Goal: Navigation & Orientation: Go to known website

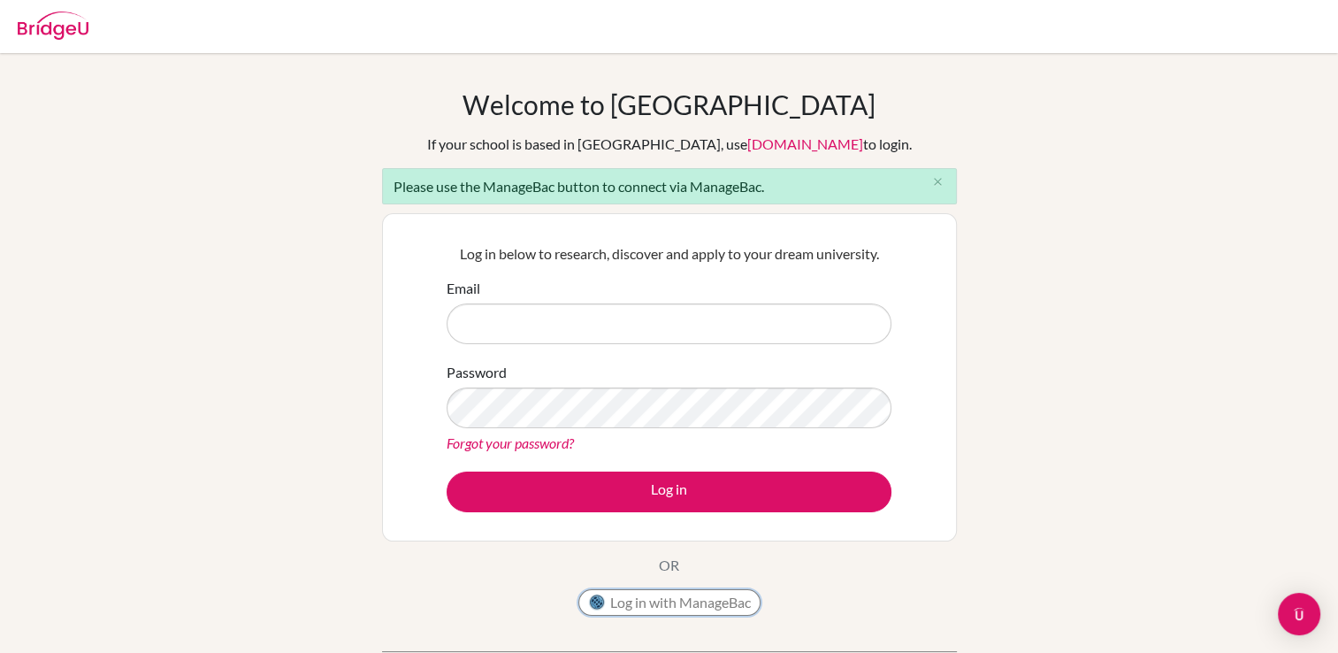
click at [635, 603] on button "Log in with ManageBac" at bounding box center [669, 602] width 182 height 27
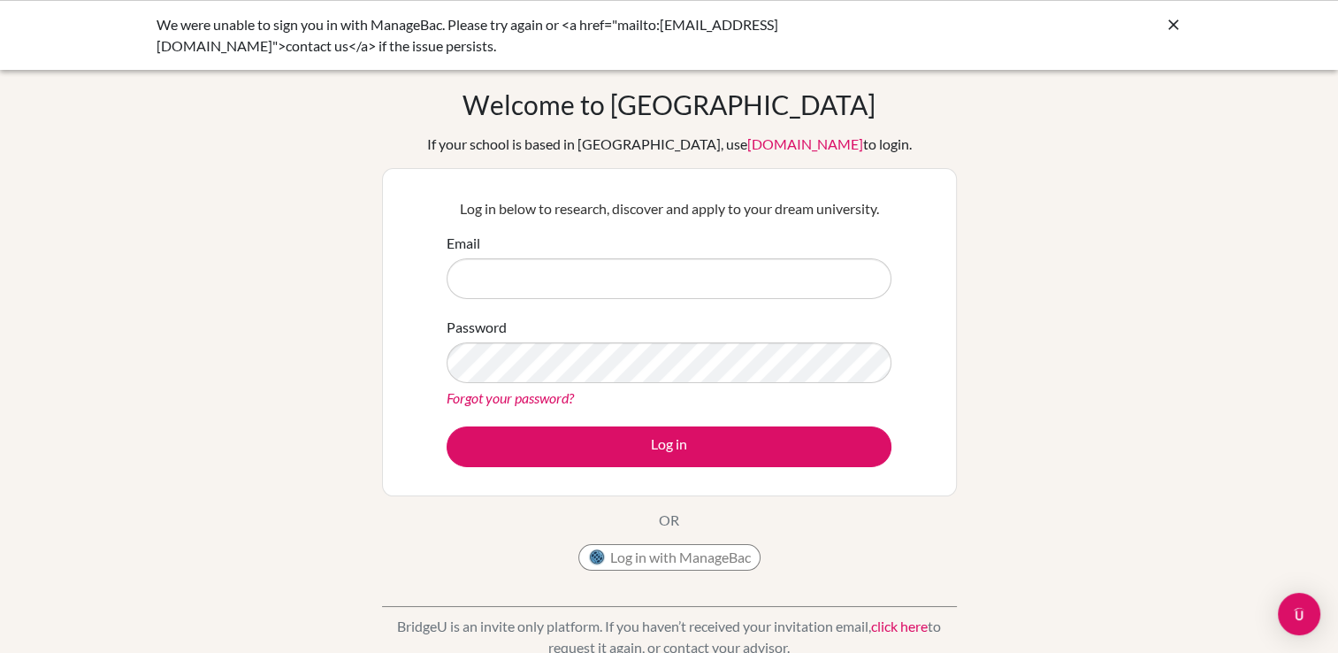
click at [902, 627] on link "click here" at bounding box center [899, 625] width 57 height 17
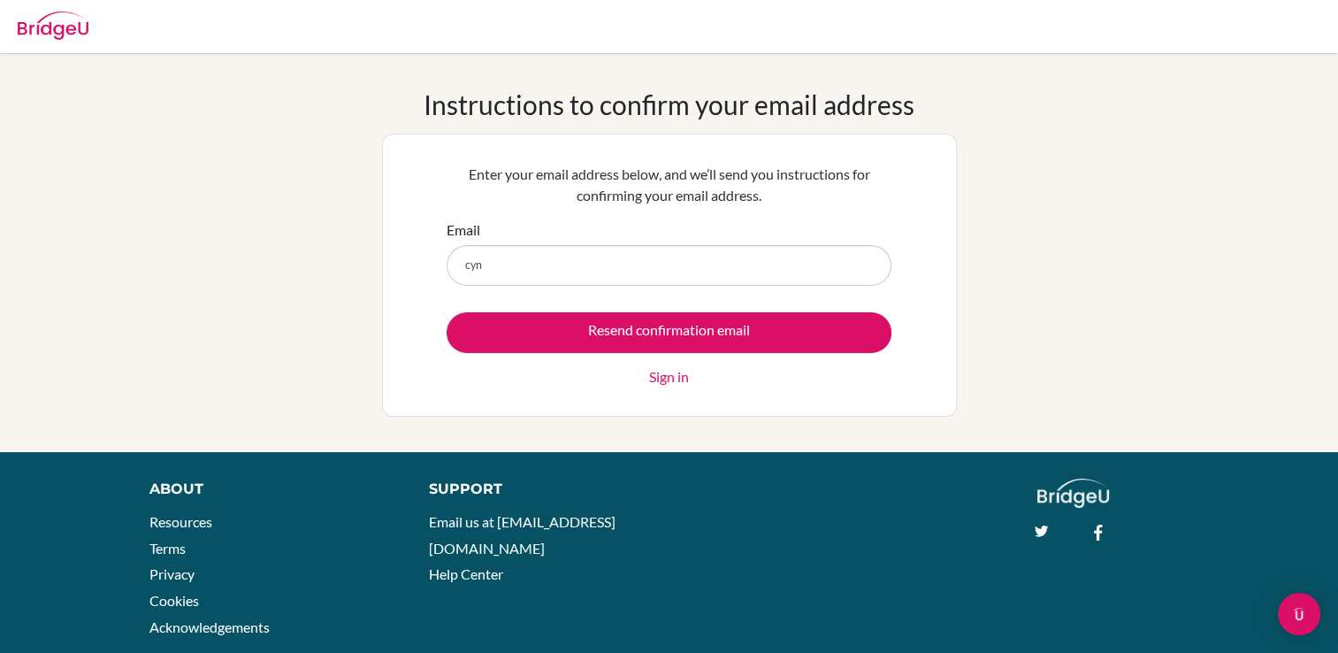
type input "[PERSON_NAME][EMAIL_ADDRESS][DOMAIN_NAME]"
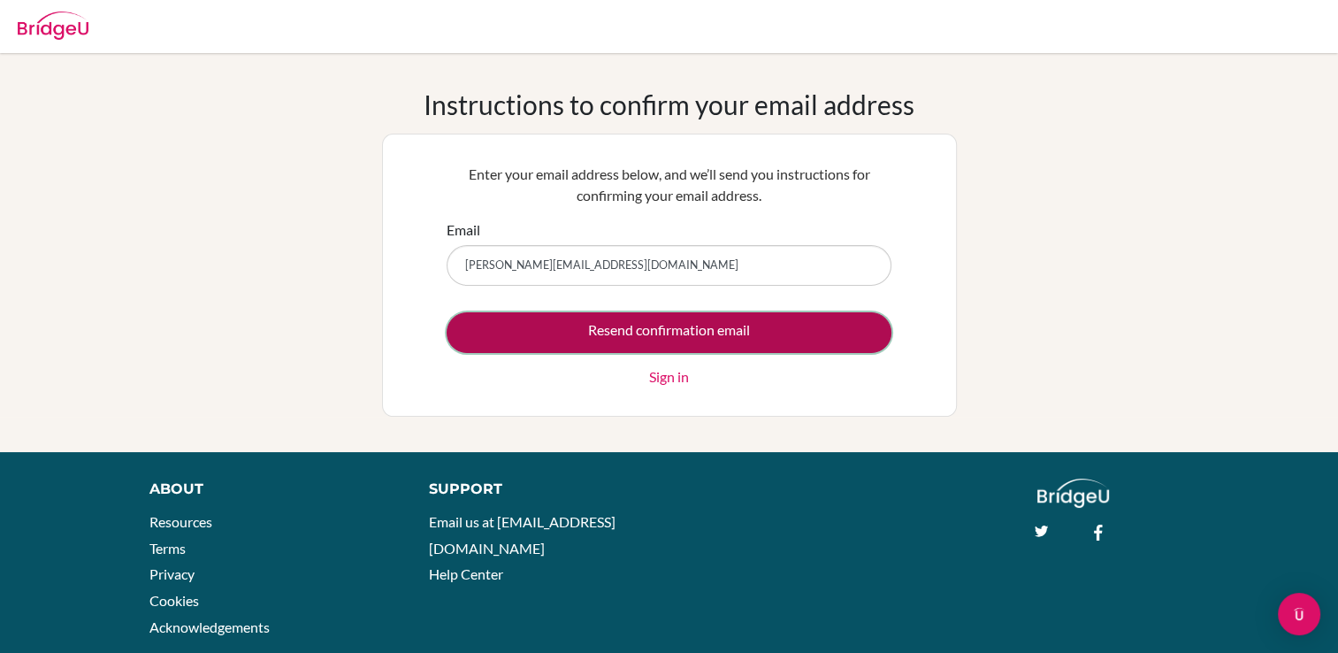
click at [667, 329] on input "Resend confirmation email" at bounding box center [669, 332] width 445 height 41
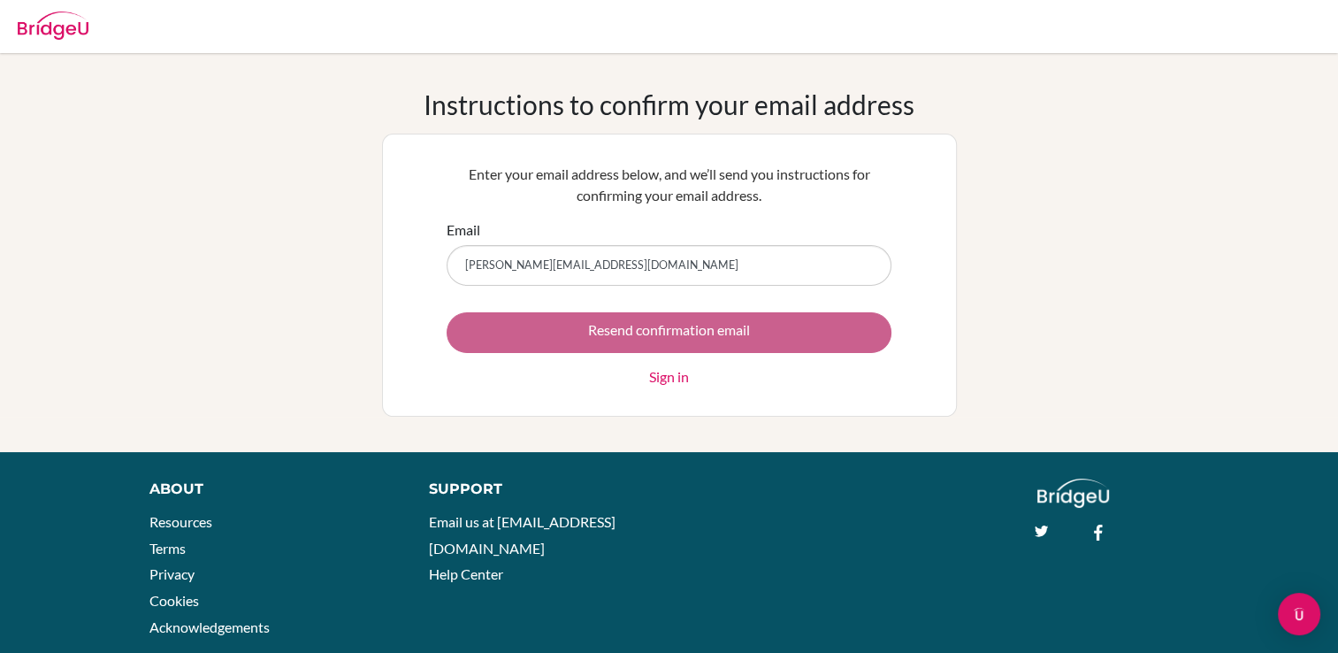
click at [667, 329] on div "Resend confirmation email Sign in" at bounding box center [669, 349] width 445 height 75
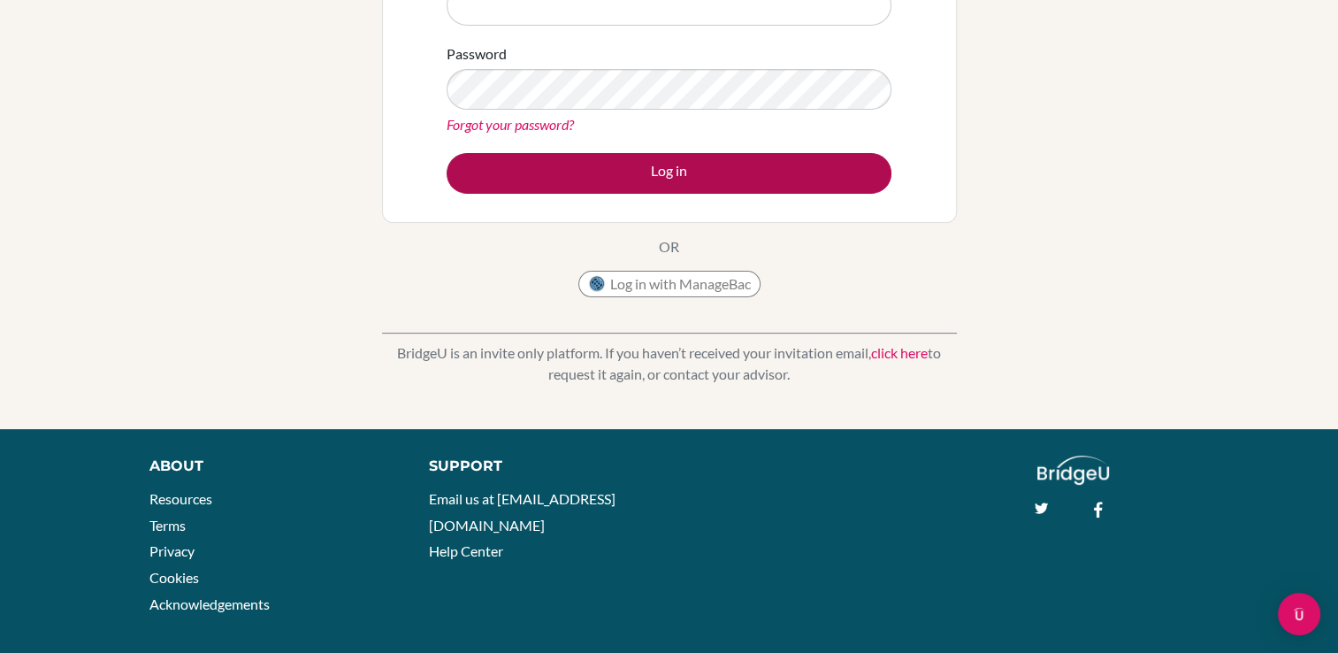
scroll to position [342, 0]
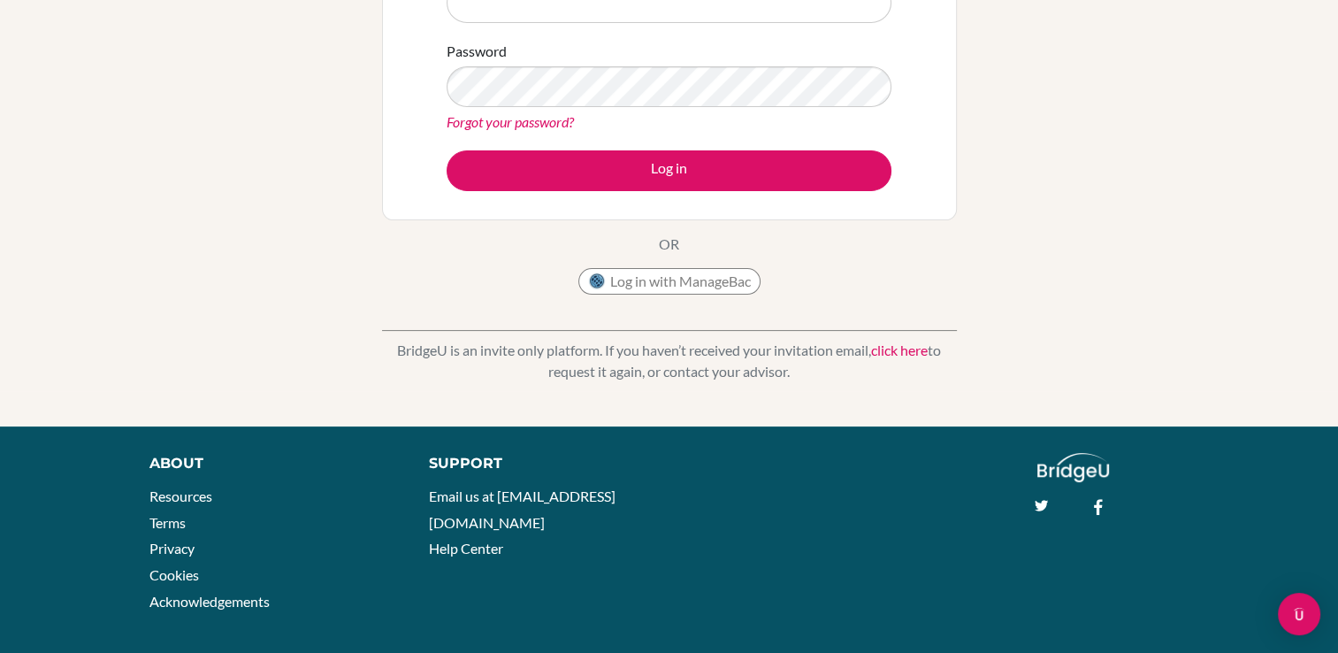
click at [903, 352] on link "click here" at bounding box center [899, 349] width 57 height 17
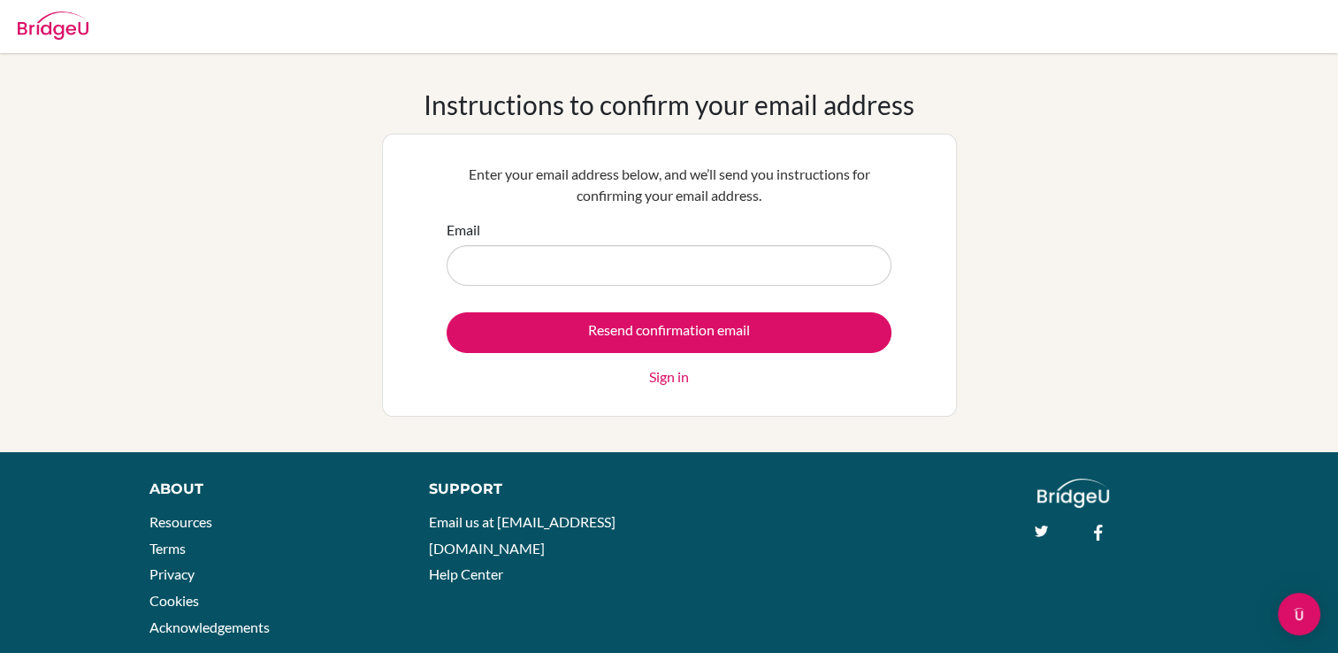
click at [677, 381] on link "Sign in" at bounding box center [669, 376] width 40 height 21
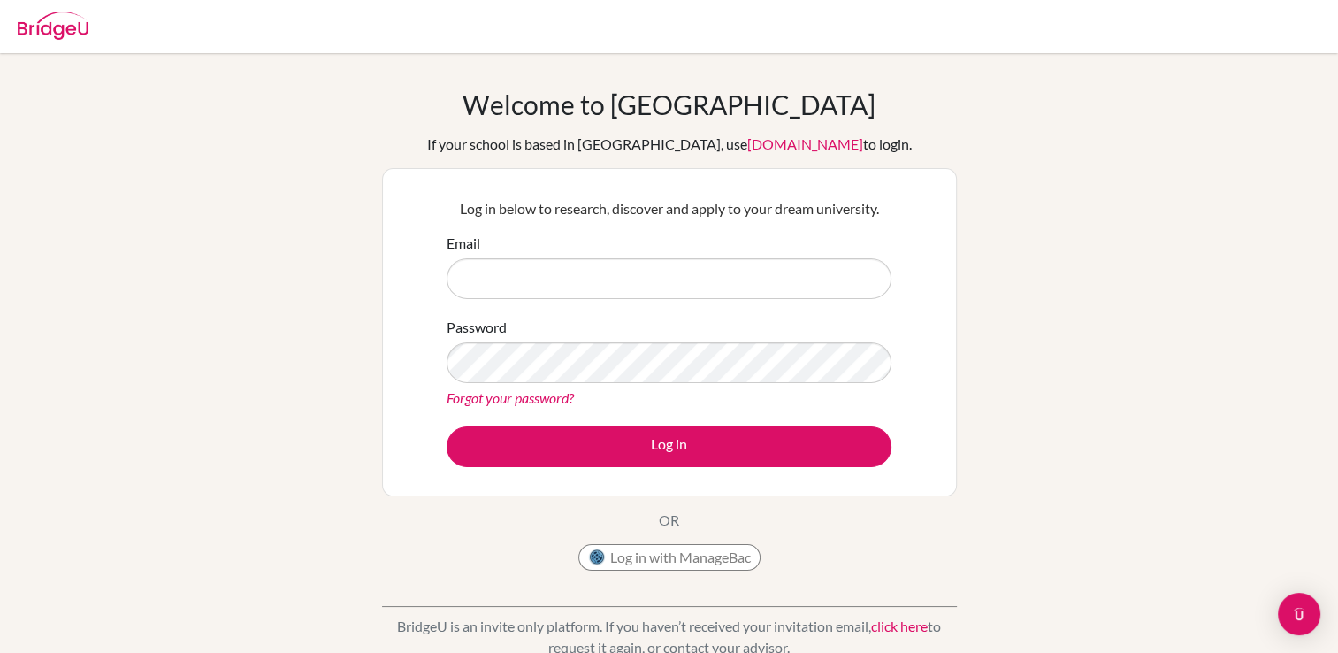
click at [524, 272] on input "Email" at bounding box center [669, 278] width 445 height 41
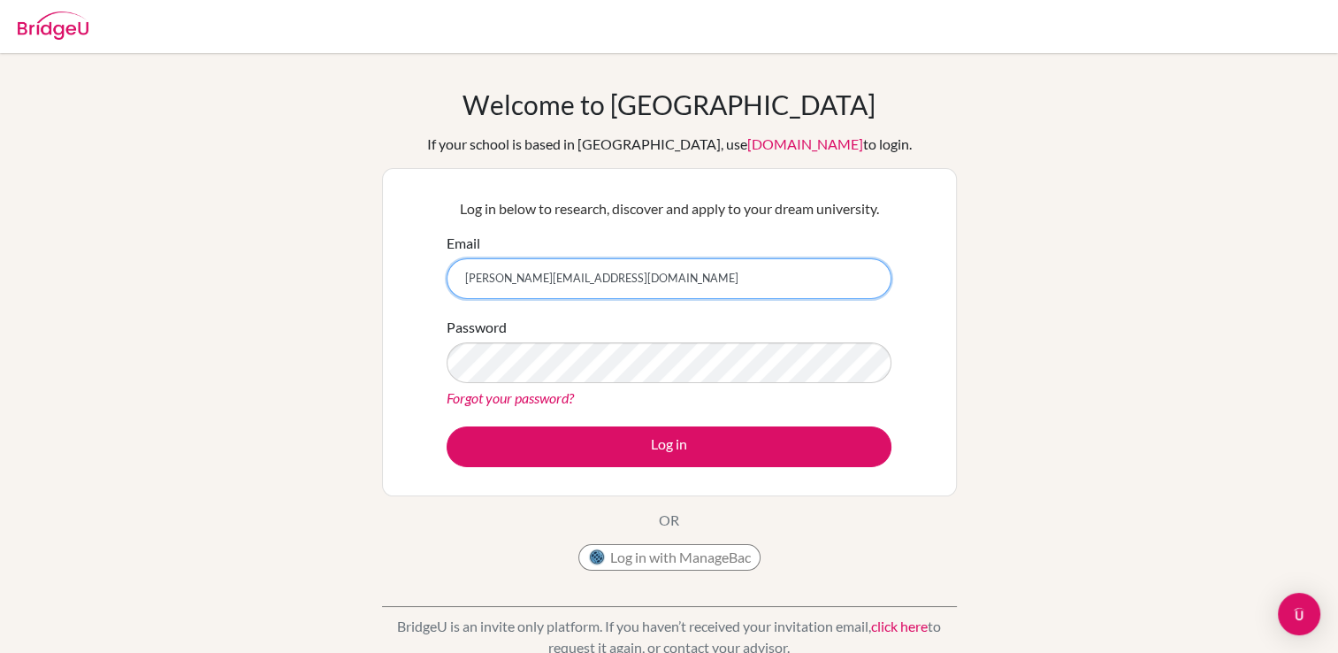
click at [587, 286] on input "cynthia@eischools.ae" at bounding box center [669, 278] width 445 height 41
type input "[PERSON_NAME][EMAIL_ADDRESS][DOMAIN_NAME]"
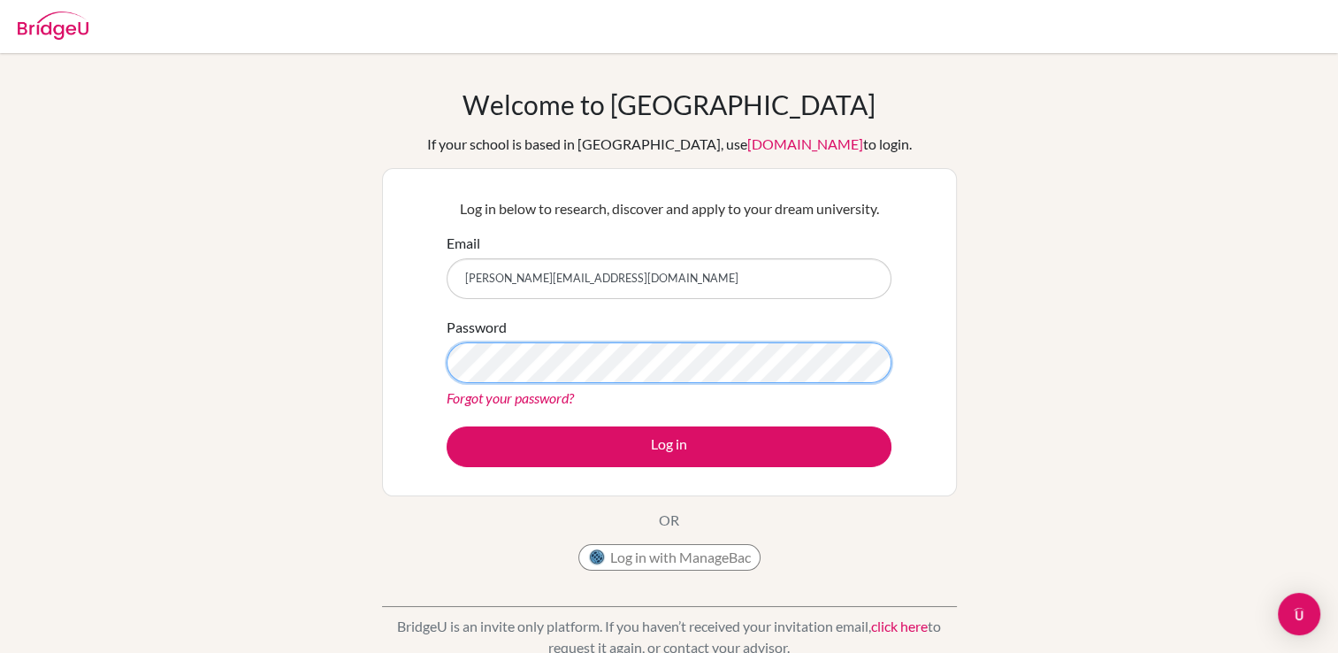
click at [447, 426] on button "Log in" at bounding box center [669, 446] width 445 height 41
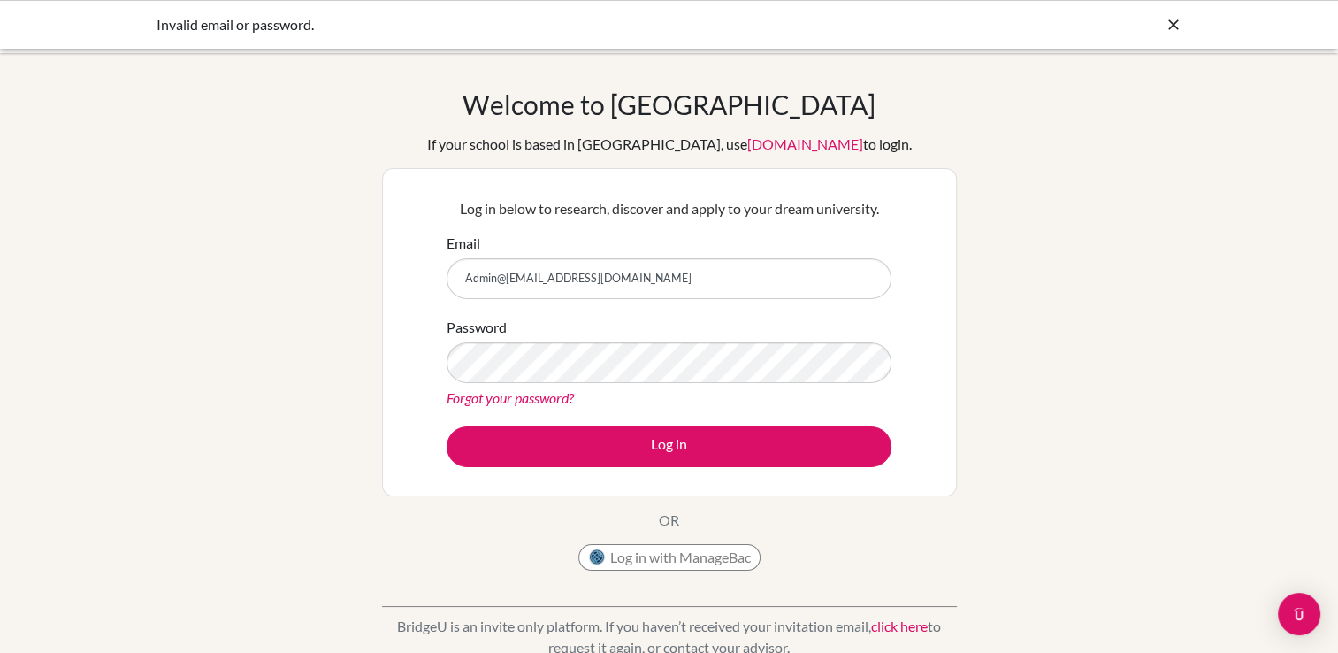
click at [447, 426] on button "Log in" at bounding box center [669, 446] width 445 height 41
type input "cynthia@eischools.ae"
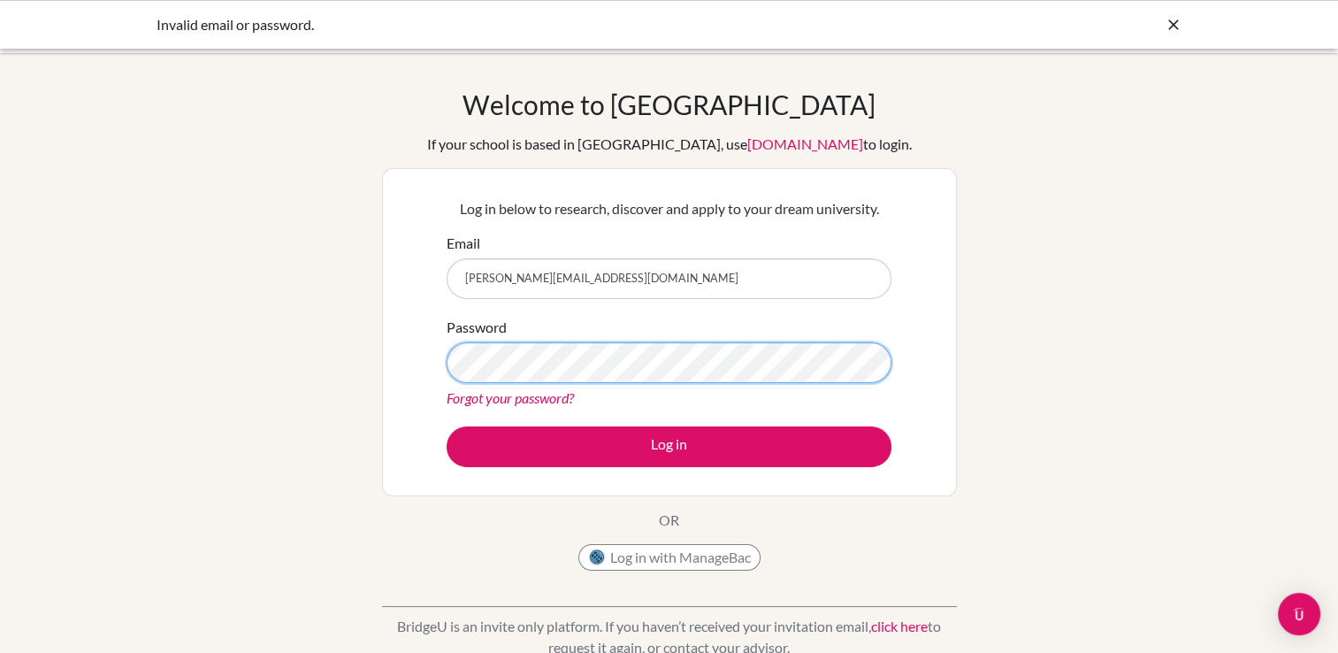
click at [447, 426] on button "Log in" at bounding box center [669, 446] width 445 height 41
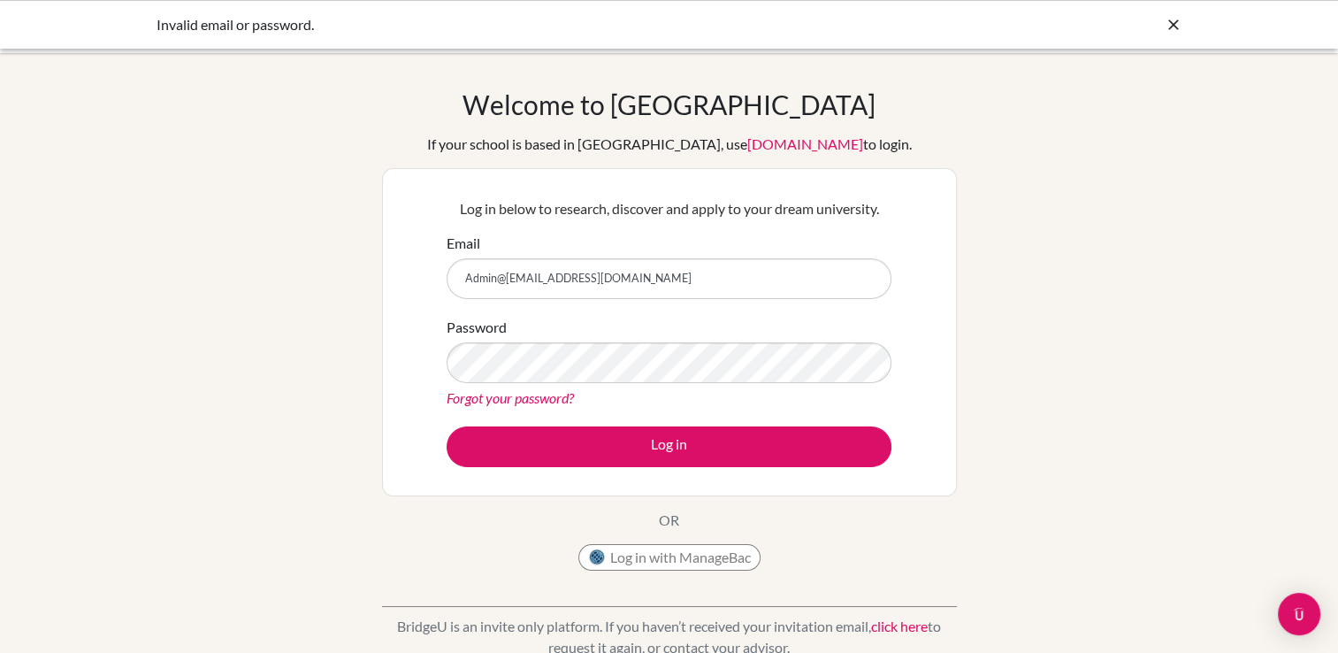
click at [447, 426] on button "Log in" at bounding box center [669, 446] width 445 height 41
type input "[PERSON_NAME][EMAIL_ADDRESS][DOMAIN_NAME]"
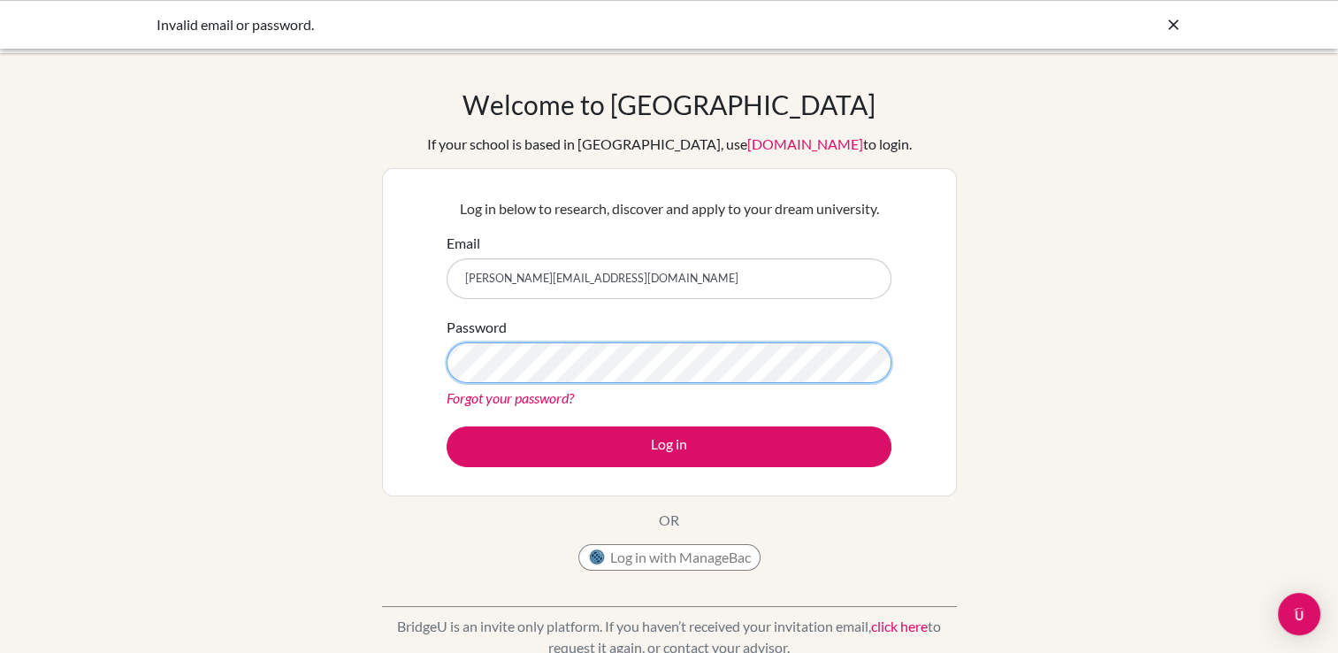
click at [447, 426] on button "Log in" at bounding box center [669, 446] width 445 height 41
